Goal: Find specific page/section: Find specific page/section

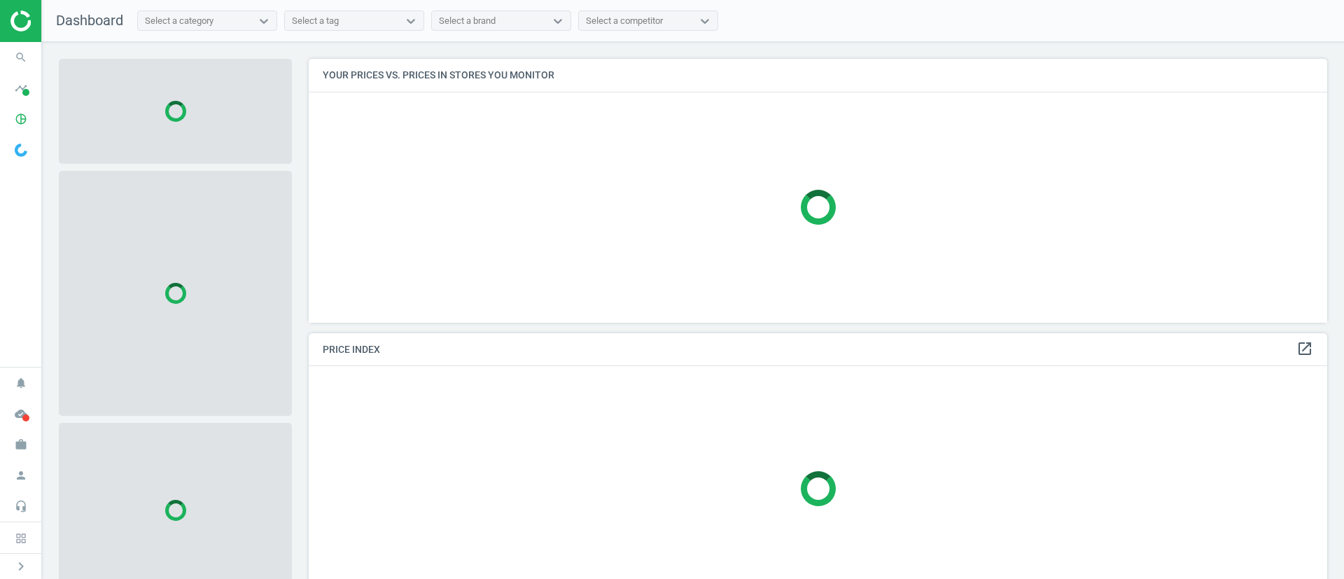
scroll to position [296, 1035]
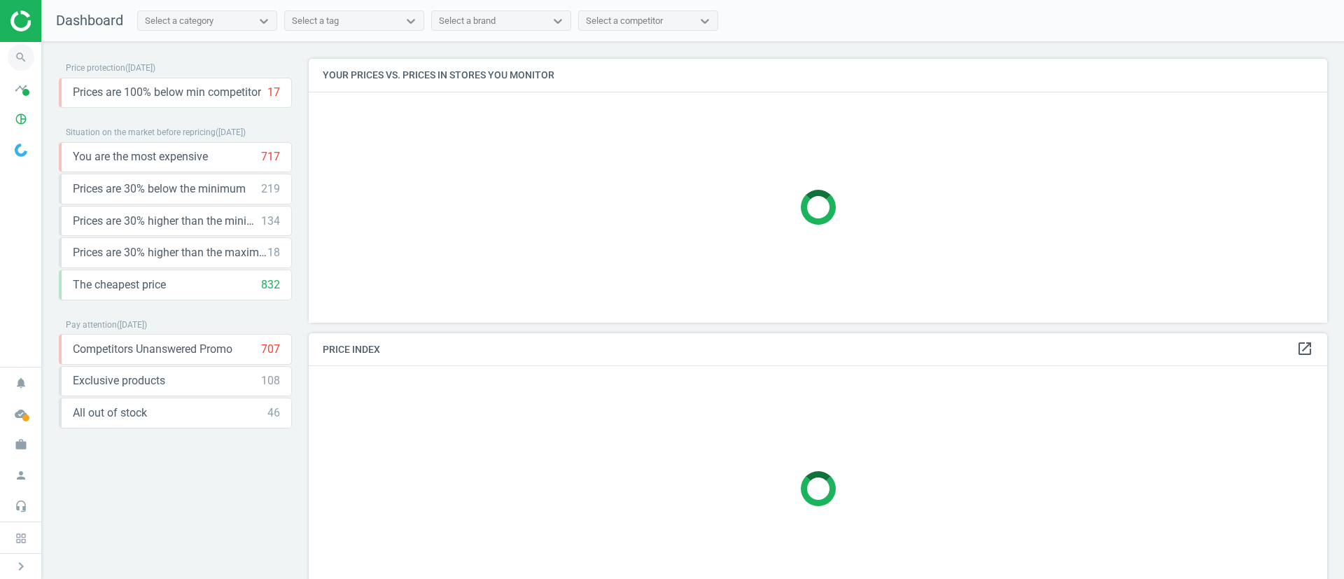
click at [20, 62] on icon "search" at bounding box center [21, 57] width 27 height 27
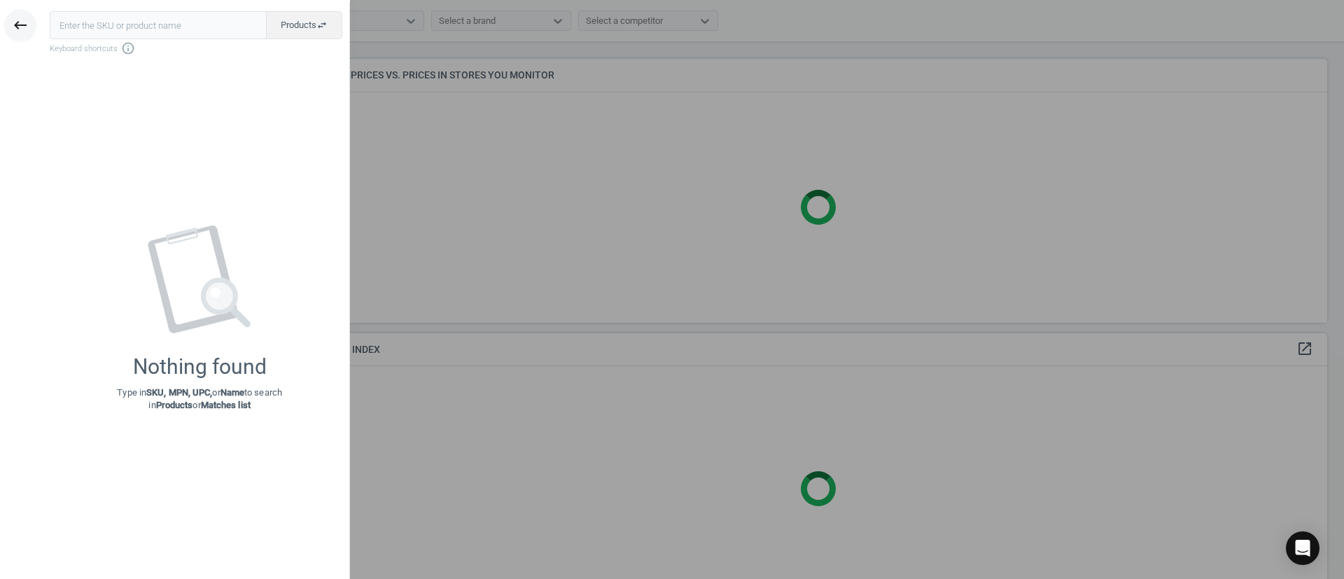
click at [8, 32] on button "keyboard_backspace" at bounding box center [20, 25] width 32 height 33
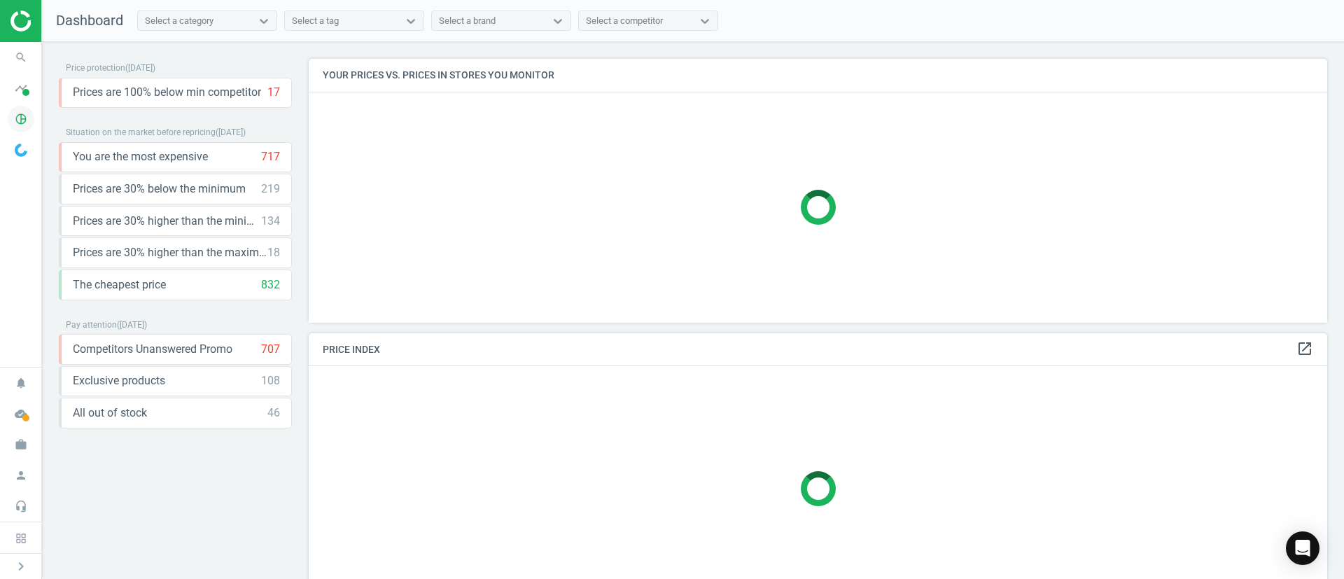
click at [29, 121] on icon "pie_chart_outlined" at bounding box center [21, 119] width 27 height 27
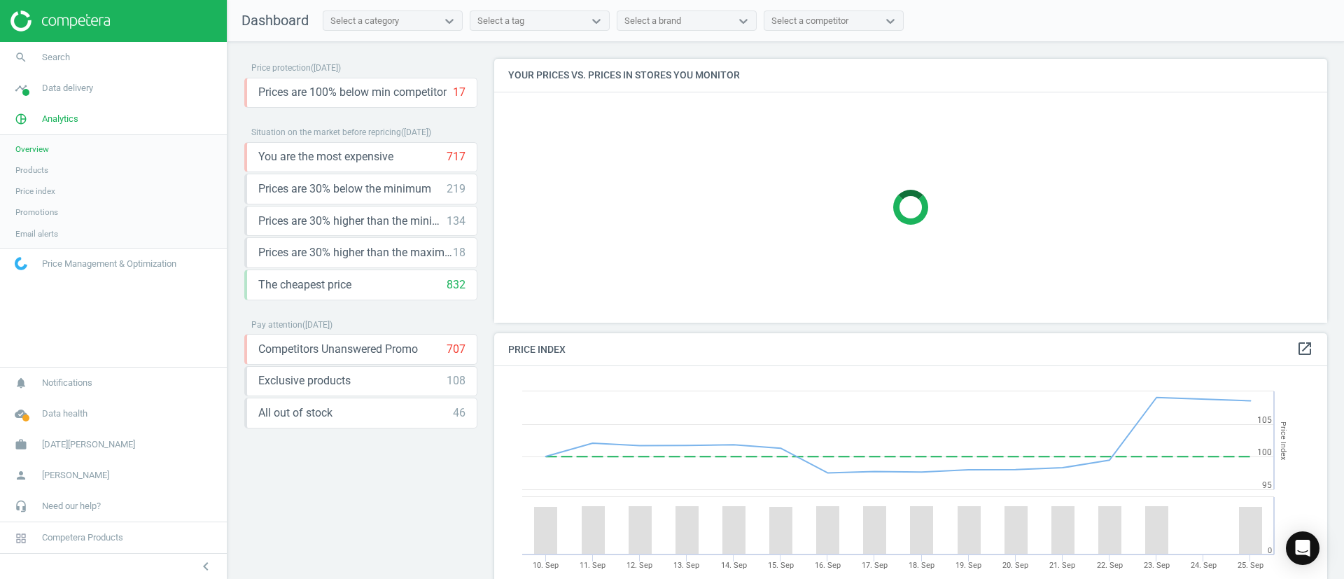
scroll to position [355, 850]
click at [42, 170] on span "Products" at bounding box center [31, 170] width 33 height 11
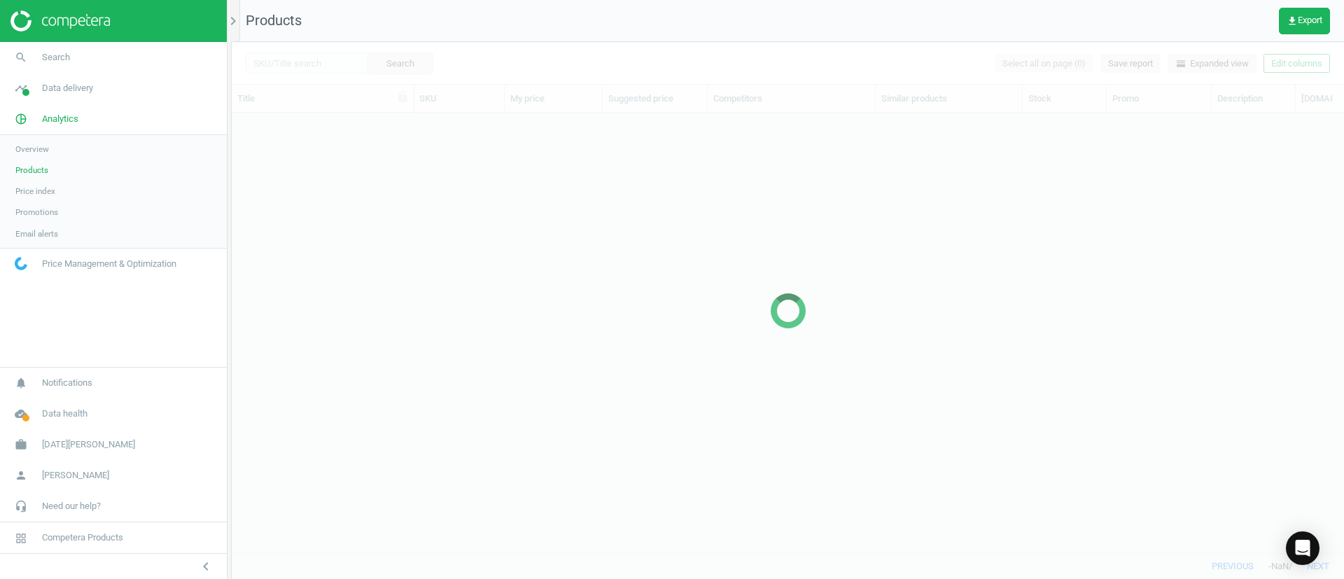
scroll to position [407, 1096]
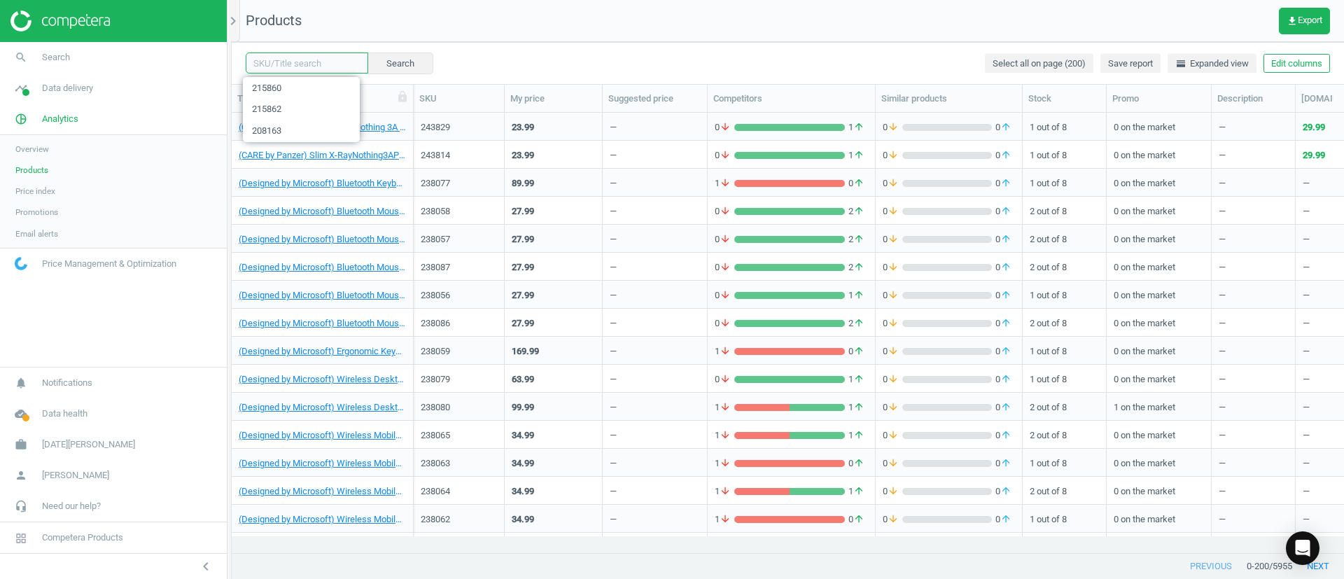
click at [331, 70] on input "text" at bounding box center [307, 63] width 123 height 21
paste input "220556"
type input "220556"
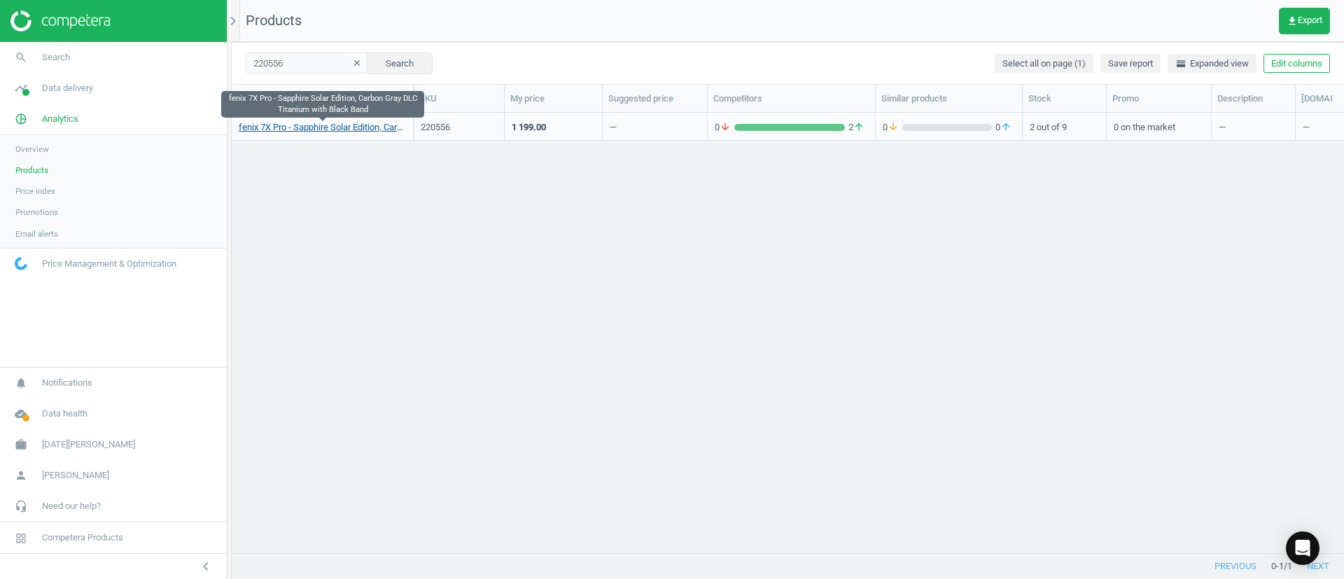
click at [321, 124] on link "fenix 7X Pro - Sapphire Solar Edition, Carbon Gray DLC Titanium with Black Band" at bounding box center [322, 127] width 167 height 13
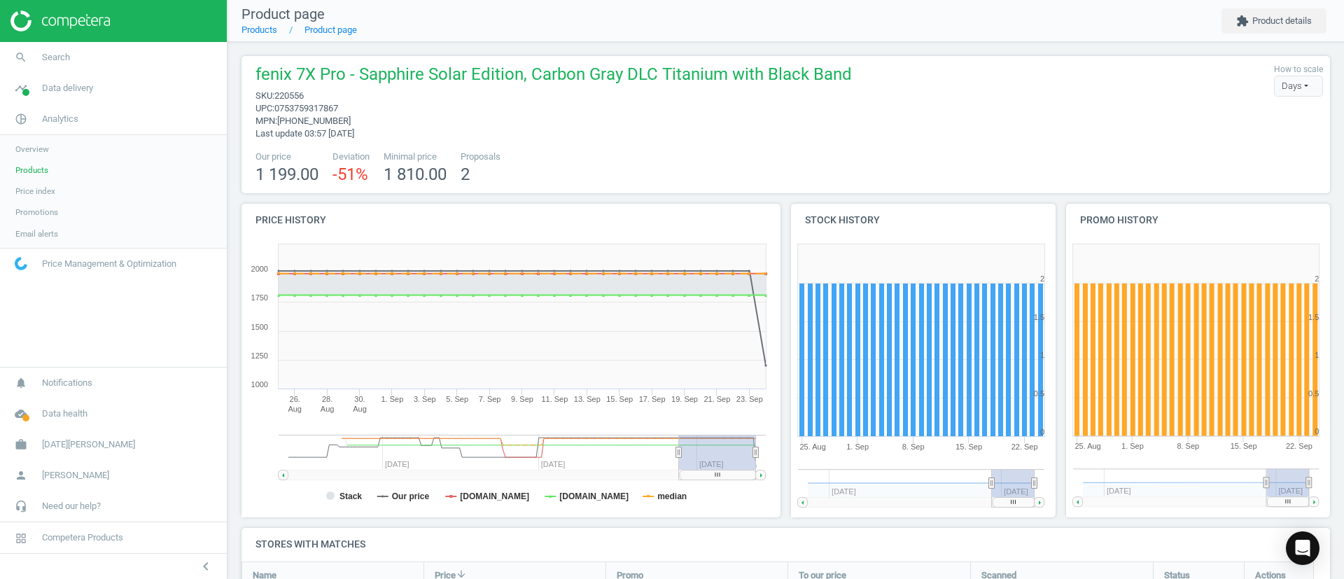
click at [259, 37] on nav "Product page Products Product page extension Product details" at bounding box center [786, 21] width 1117 height 42
click at [266, 34] on link "Products" at bounding box center [260, 30] width 36 height 11
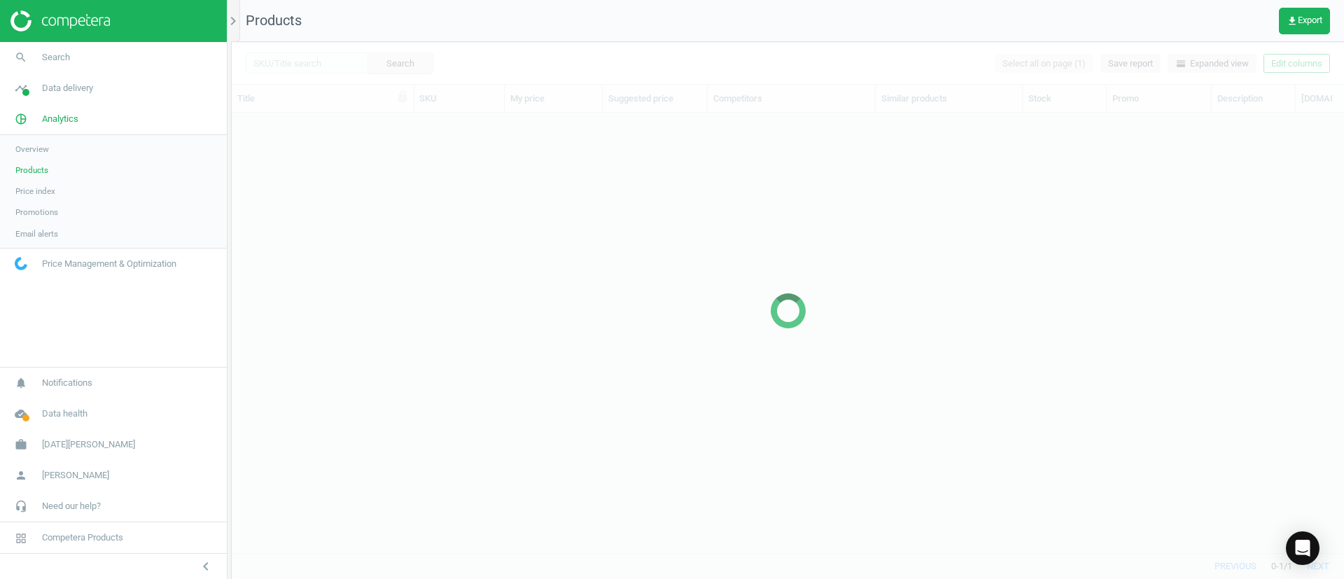
scroll to position [407, 1096]
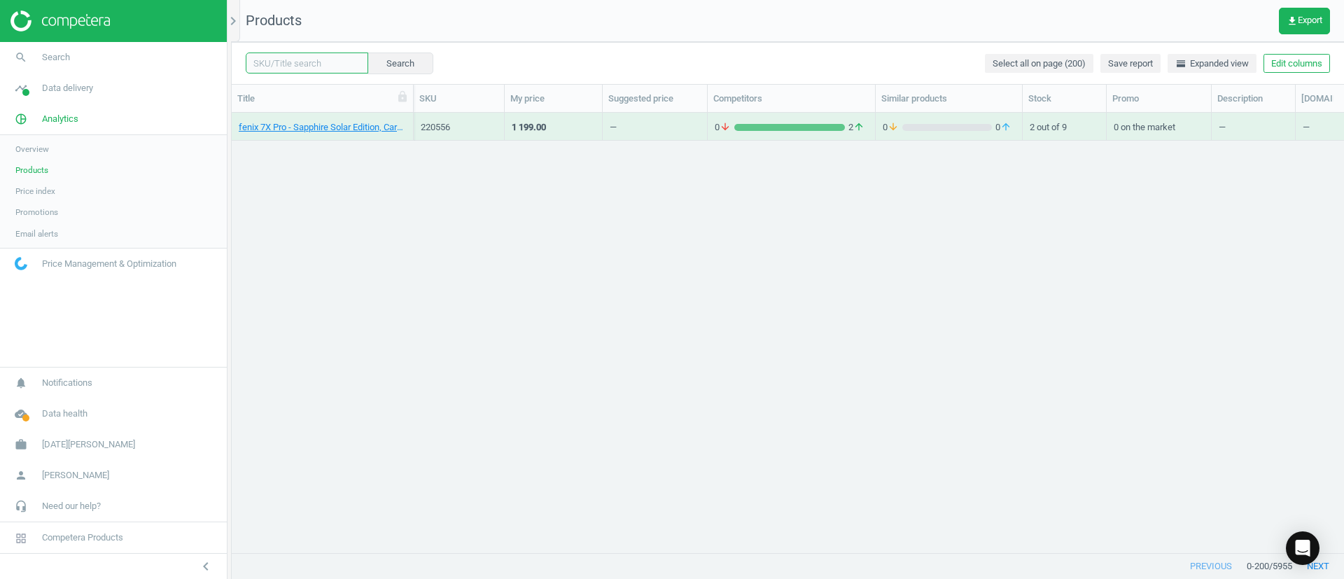
click at [323, 61] on input "text" at bounding box center [307, 63] width 123 height 21
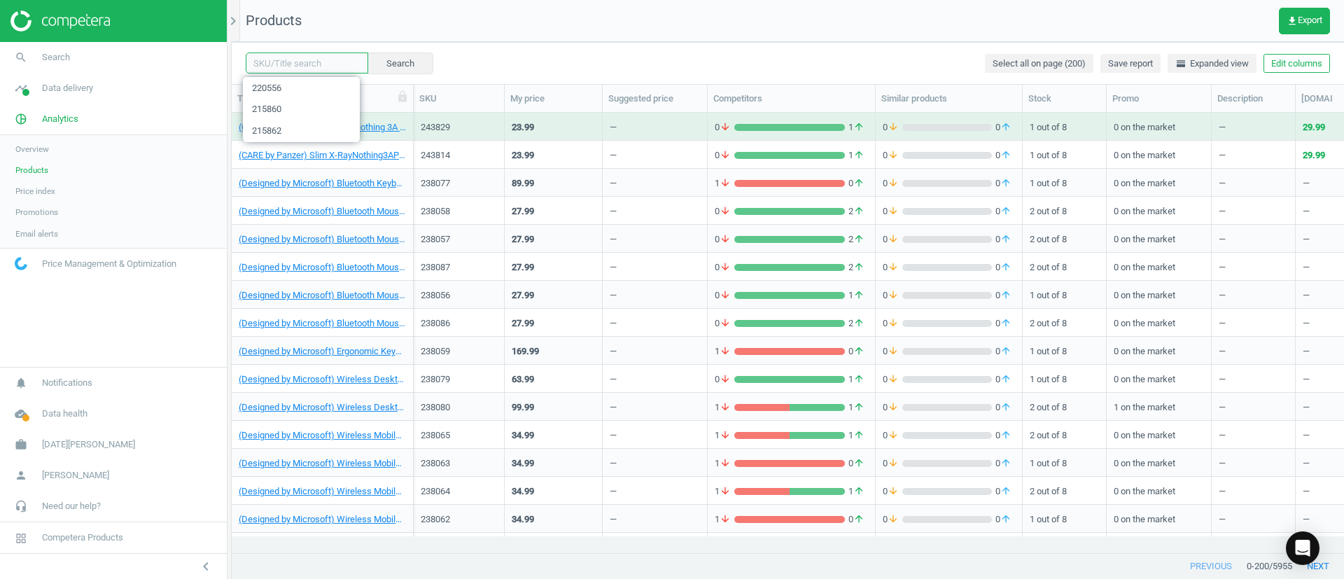
paste input "238229"
type input "238229"
click at [408, 62] on button "Search" at bounding box center [400, 63] width 66 height 21
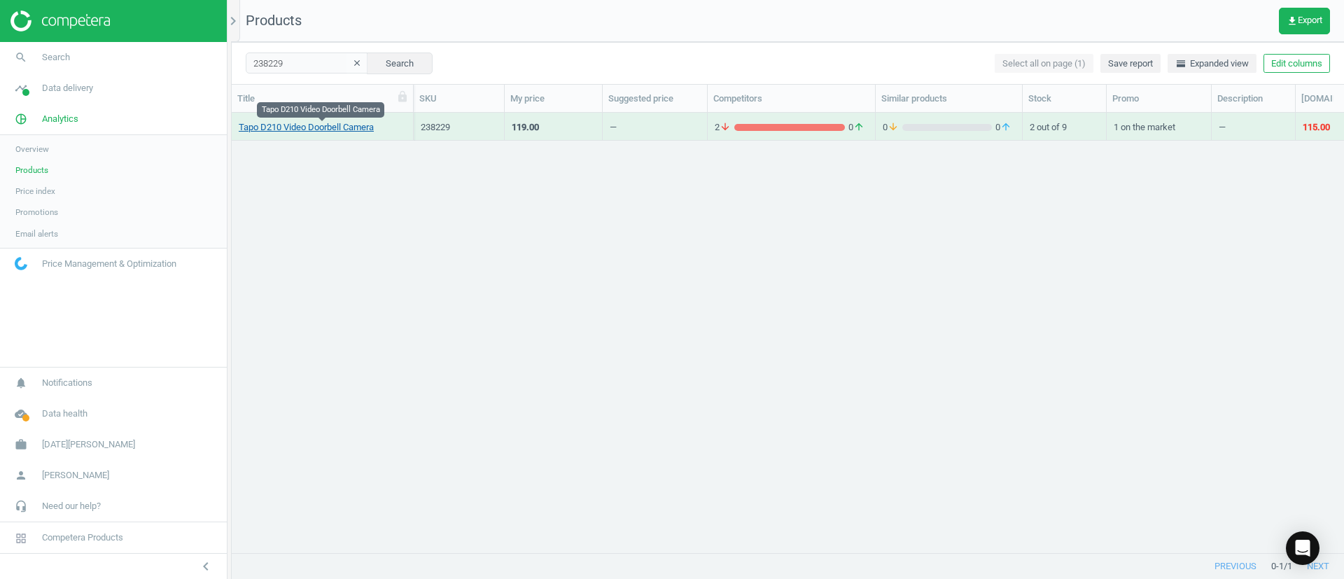
click at [326, 132] on link "Tapo D210 Video Doorbell Camera" at bounding box center [306, 127] width 135 height 13
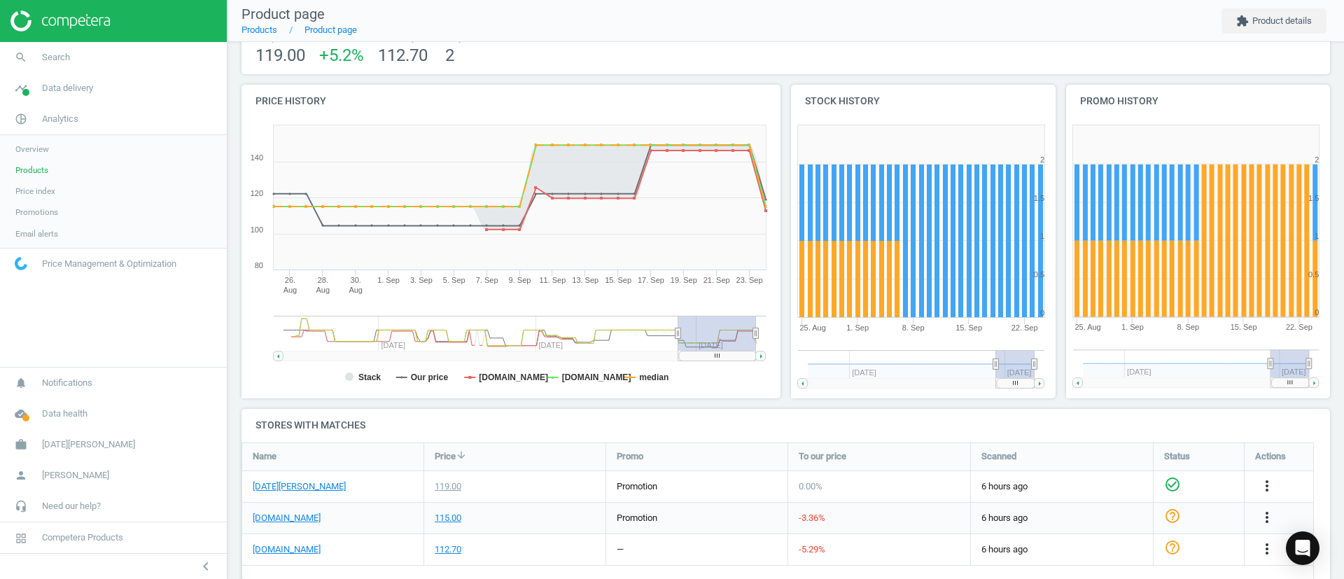
scroll to position [97, 0]
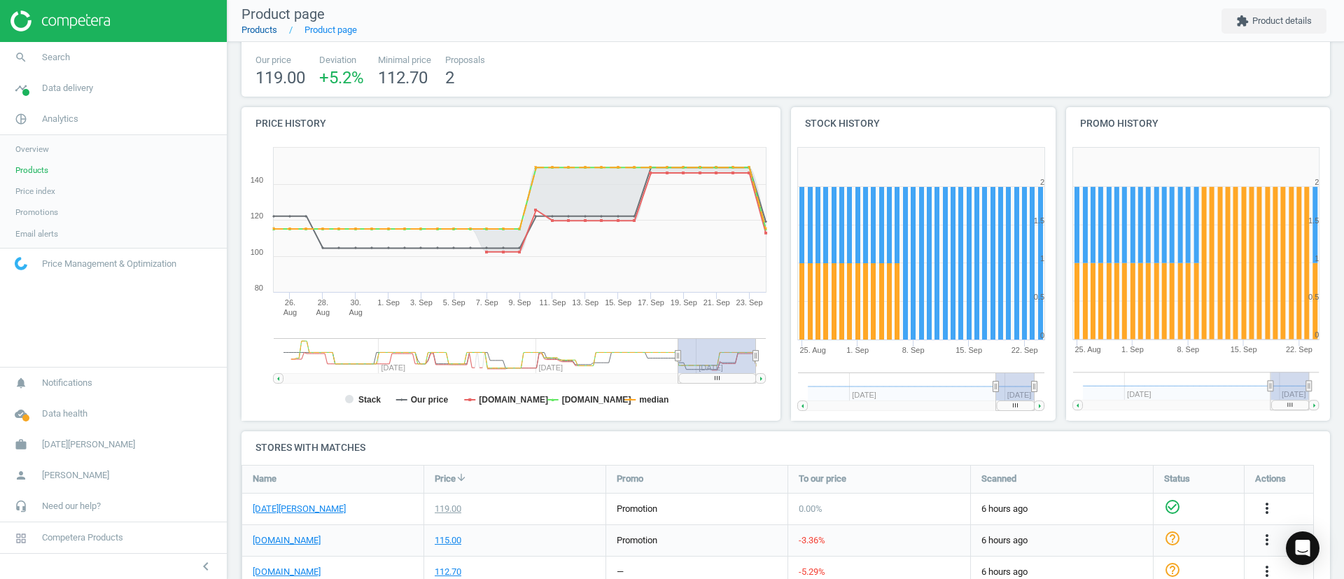
click at [272, 30] on link "Products" at bounding box center [260, 30] width 36 height 11
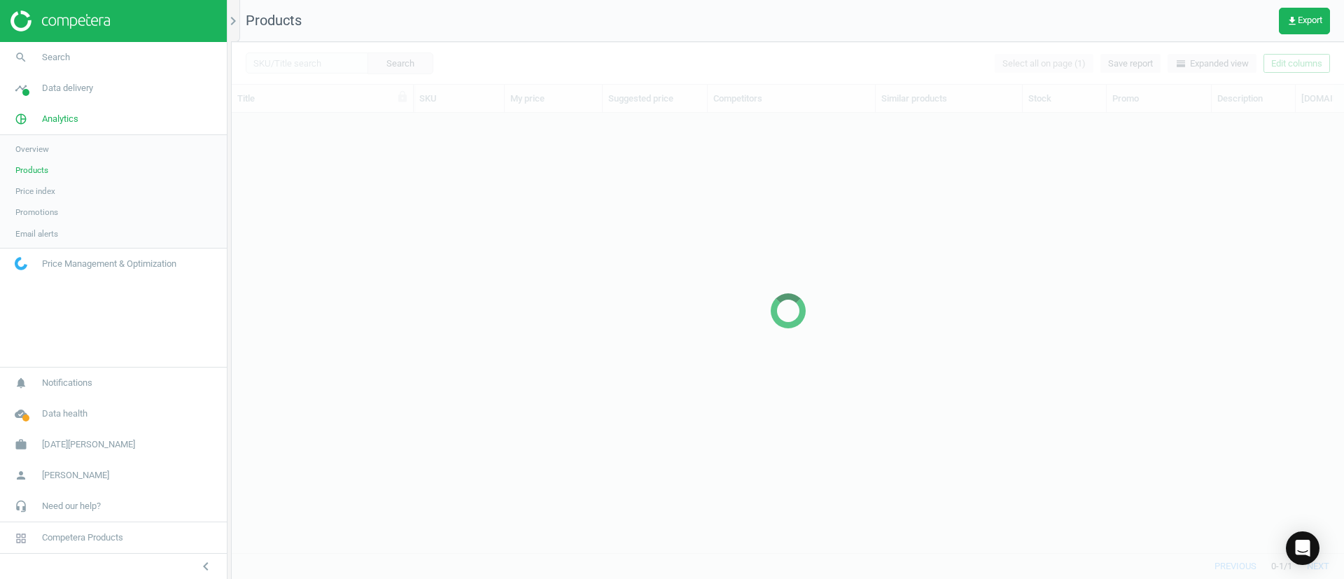
scroll to position [407, 1096]
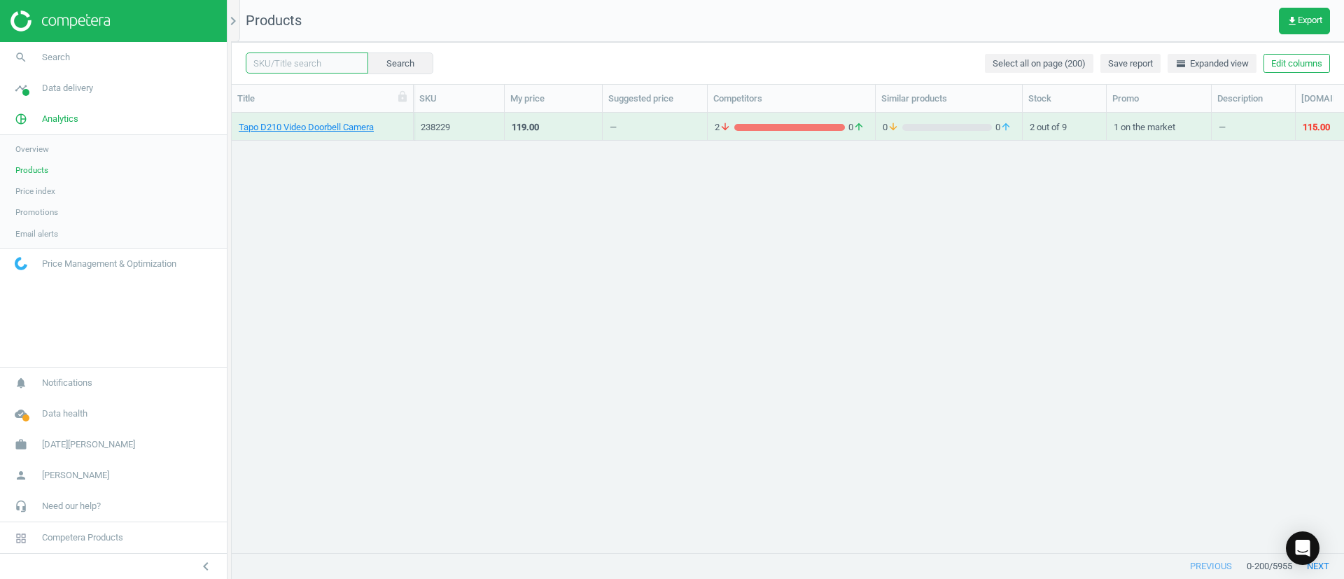
click at [295, 68] on input "text" at bounding box center [307, 63] width 123 height 21
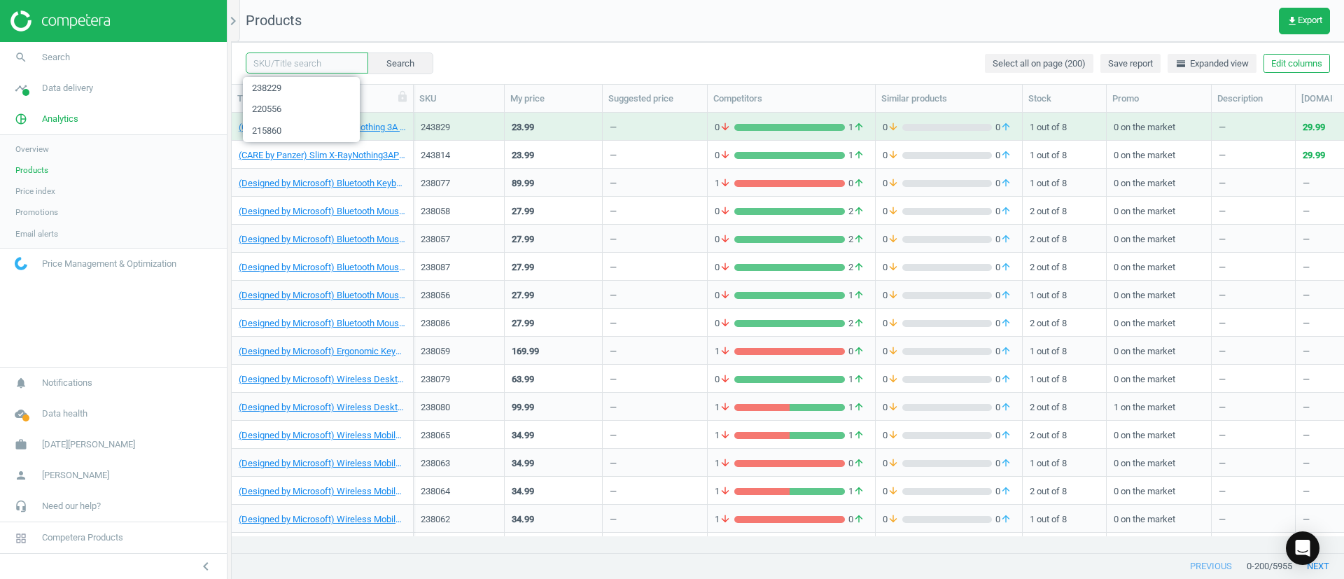
paste input "245220"
type input "245220"
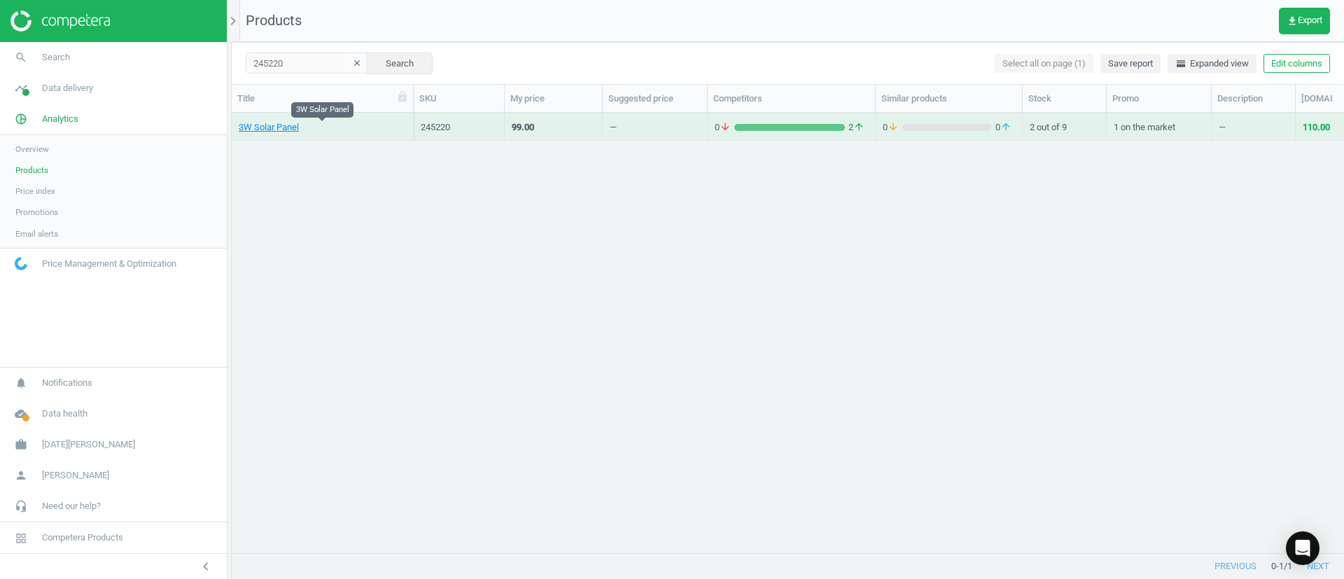
click at [272, 135] on div "3W Solar Panel" at bounding box center [322, 130] width 167 height 18
click at [276, 132] on link "3W Solar Panel" at bounding box center [269, 127] width 60 height 13
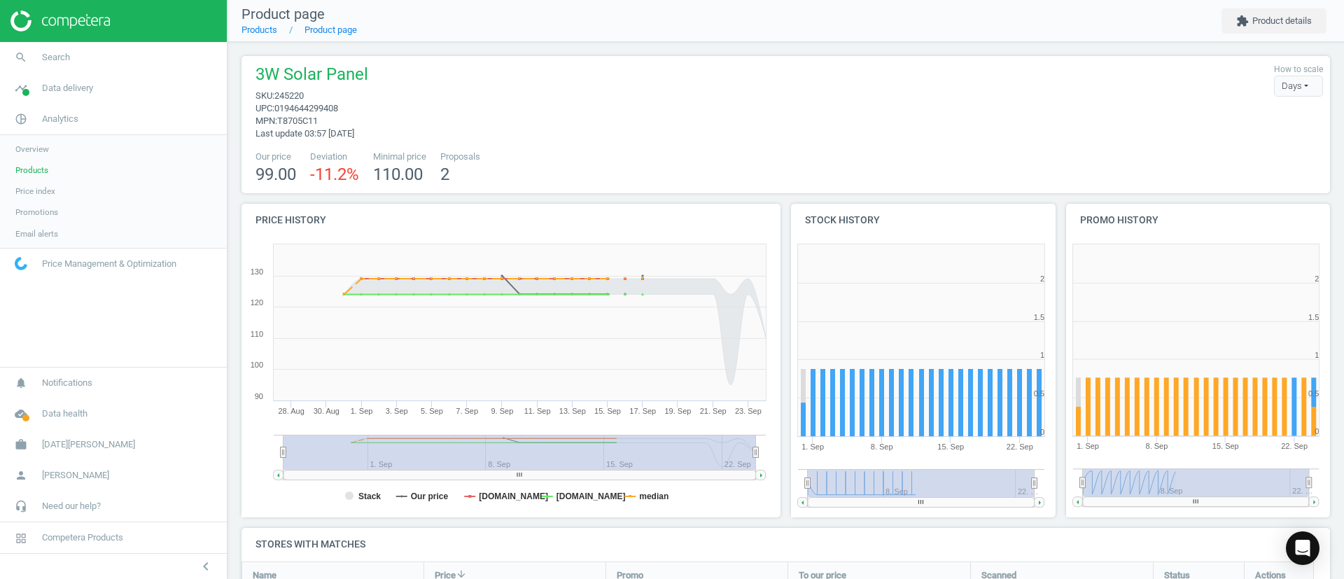
scroll to position [246, 0]
